Goal: Obtain resource: Download file/media

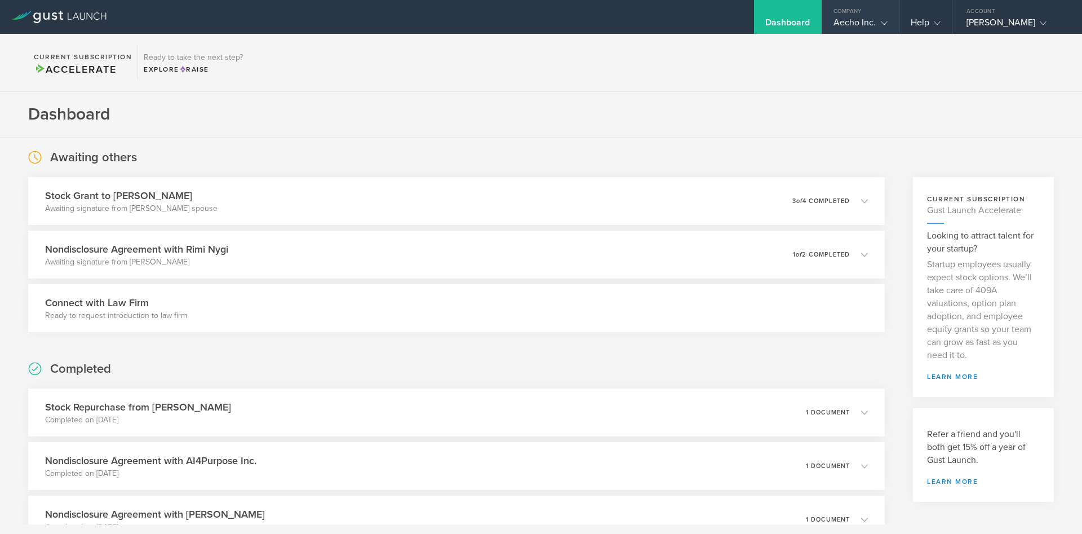
click at [854, 19] on div "Aecho Inc." at bounding box center [860, 25] width 54 height 17
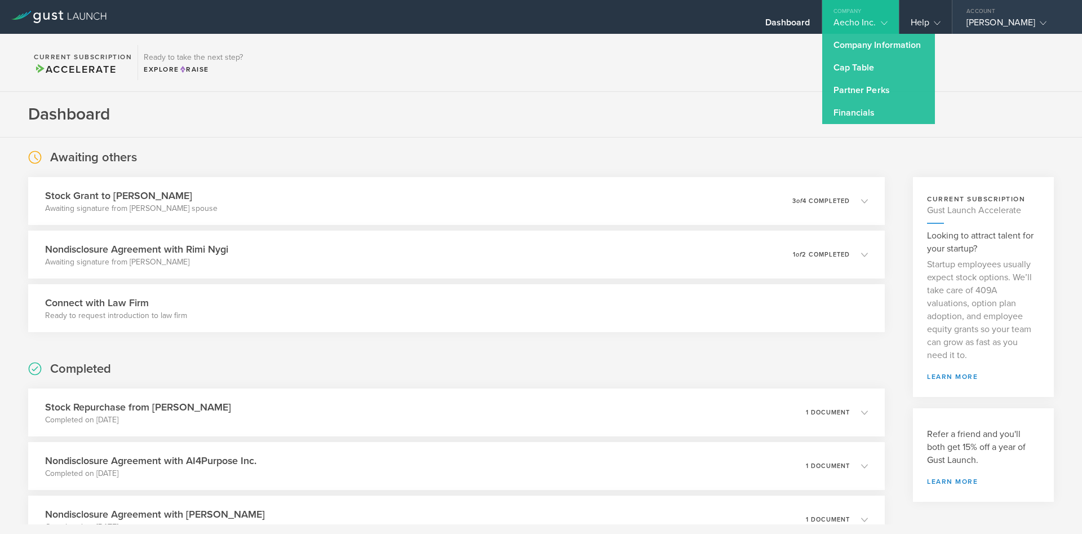
click at [960, 16] on div "Account" at bounding box center [1017, 8] width 130 height 17
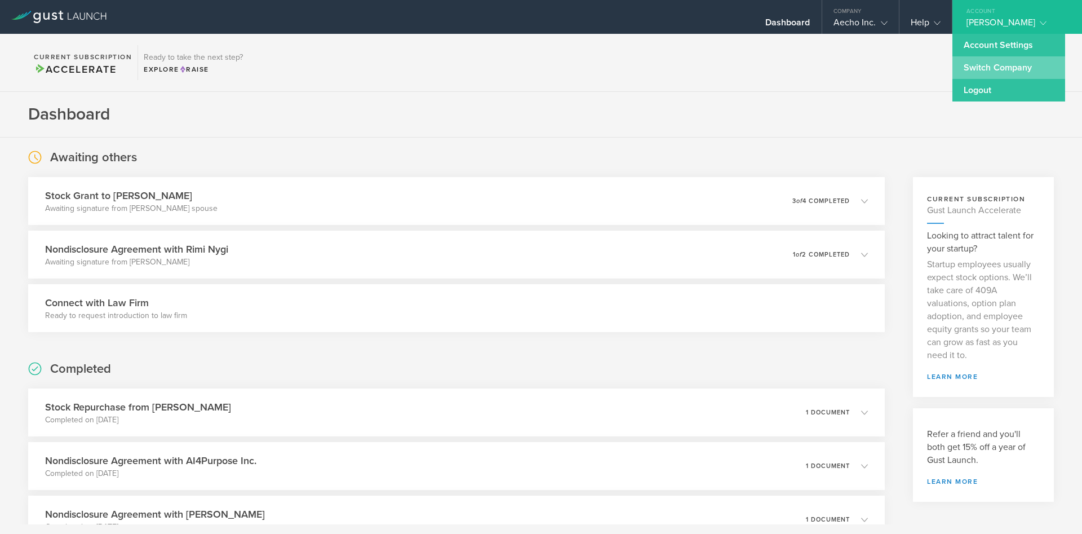
click at [960, 74] on link "Switch Company" at bounding box center [1008, 67] width 113 height 23
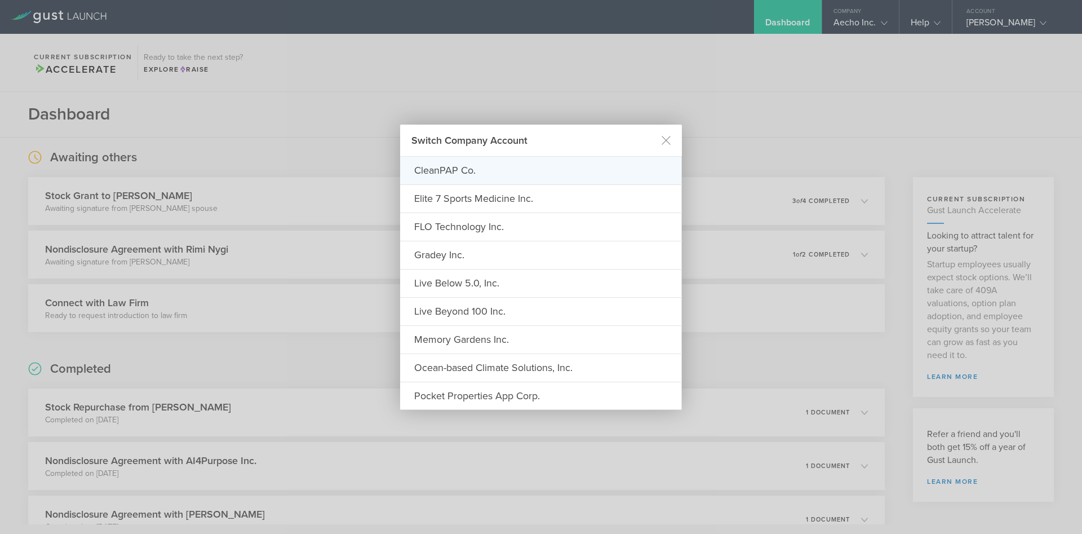
click at [471, 170] on div "CleanPAP Co." at bounding box center [541, 170] width 282 height 27
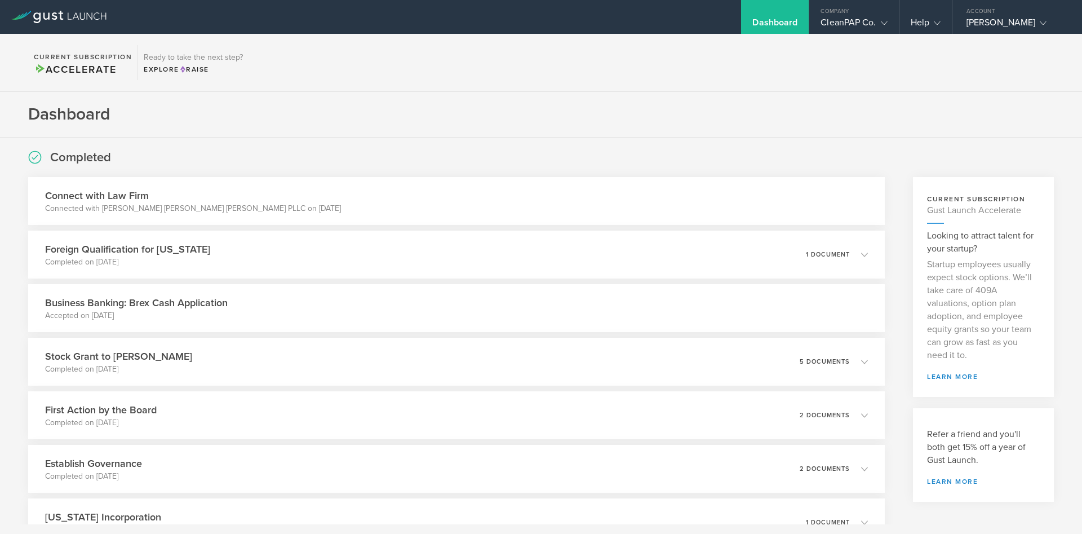
scroll to position [118, 0]
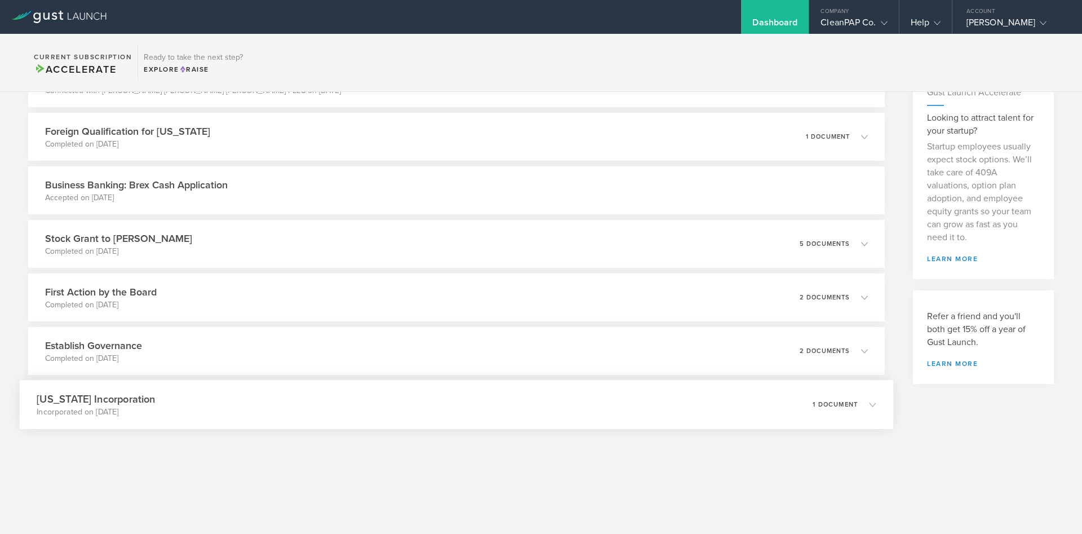
click at [169, 414] on div "[US_STATE] Incorporation Incorporated on [DATE] 1 document" at bounding box center [457, 404] width 874 height 49
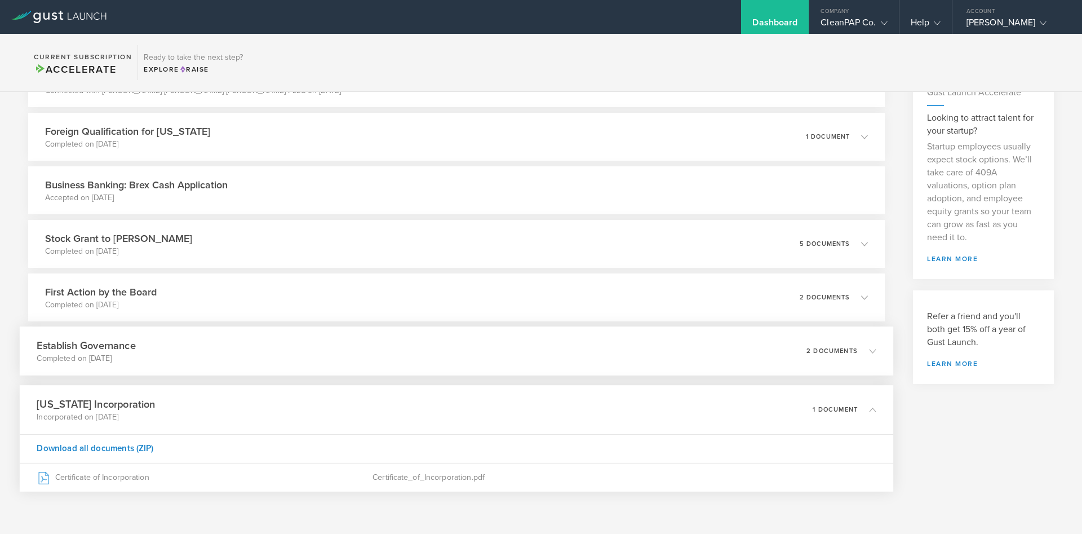
click at [107, 343] on h3 "Establish Governance" at bounding box center [86, 345] width 99 height 15
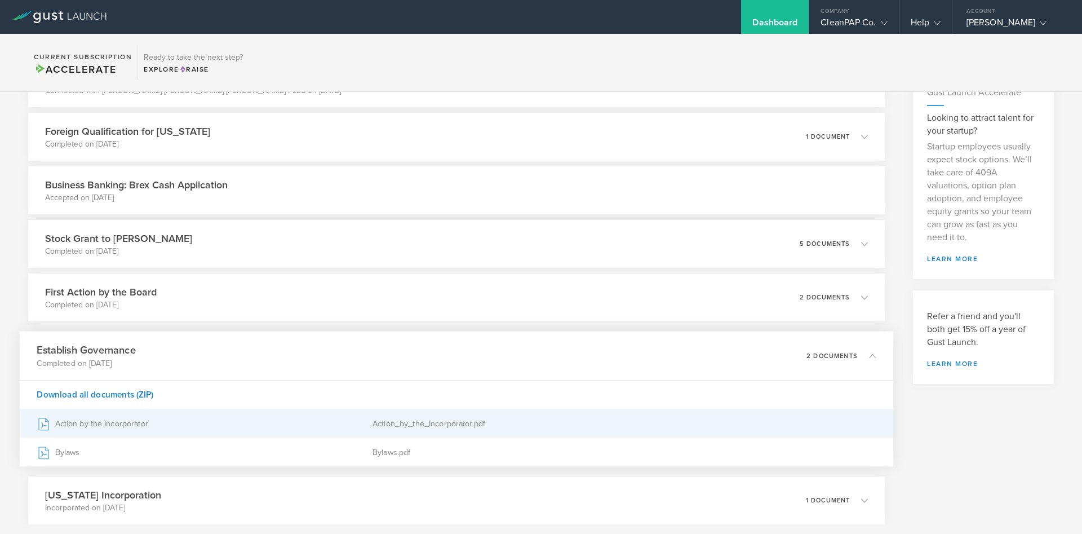
click at [114, 422] on div "Action by the Incorporator" at bounding box center [205, 423] width 336 height 28
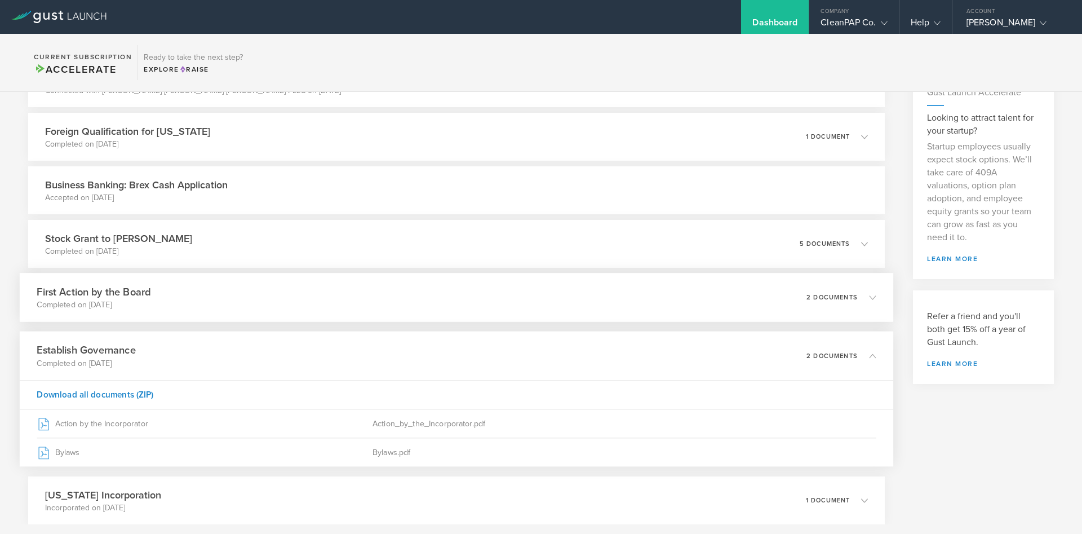
click at [190, 296] on div "First Action by the Board Completed on [DATE] 2 documents" at bounding box center [457, 297] width 874 height 49
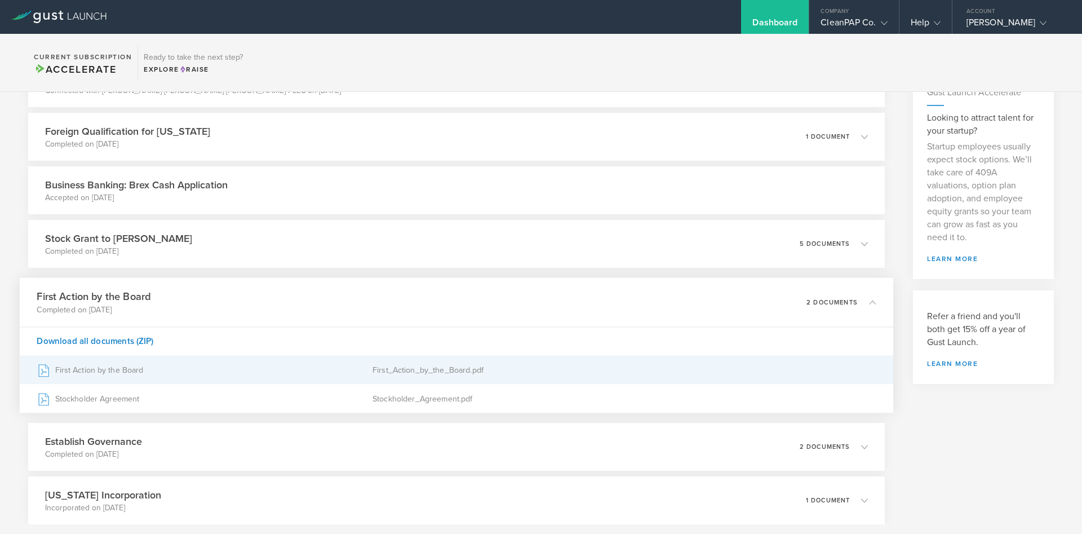
click at [145, 370] on div "First Action by the Board" at bounding box center [205, 370] width 336 height 28
